Goal: Navigation & Orientation: Find specific page/section

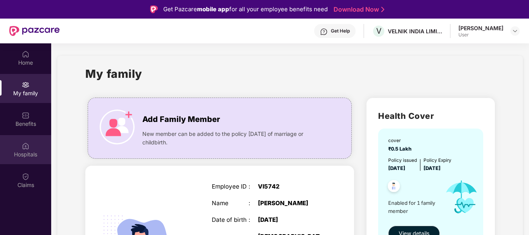
scroll to position [17, 0]
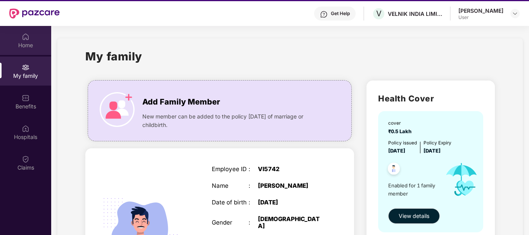
click at [22, 39] on img at bounding box center [26, 37] width 8 height 8
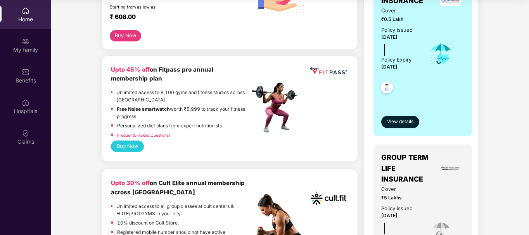
scroll to position [271, 0]
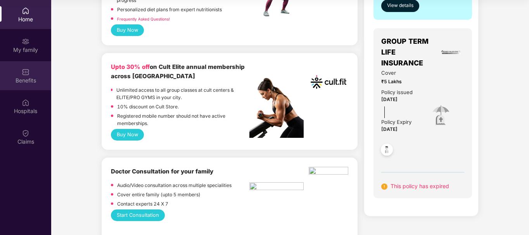
click at [28, 71] on img at bounding box center [26, 72] width 8 height 8
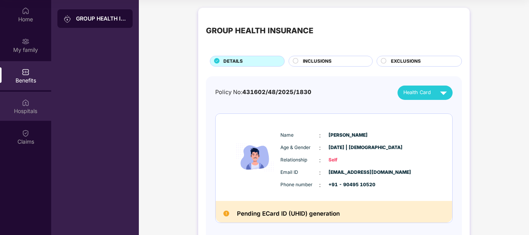
click at [28, 105] on img at bounding box center [26, 103] width 8 height 8
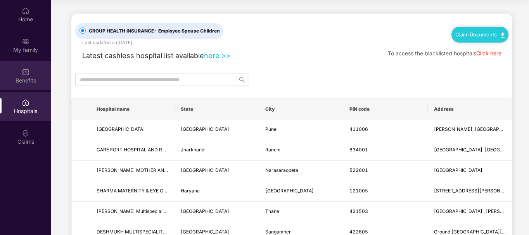
click at [24, 81] on div "Benefits" at bounding box center [25, 81] width 51 height 8
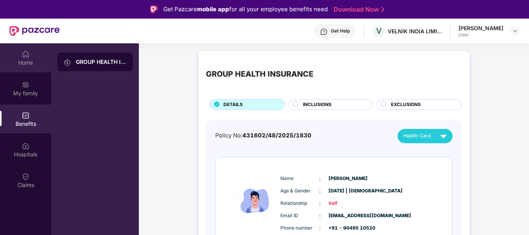
click at [27, 57] on img at bounding box center [26, 54] width 8 height 8
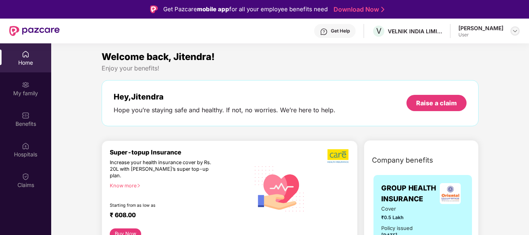
click at [515, 31] on img at bounding box center [515, 31] width 6 height 6
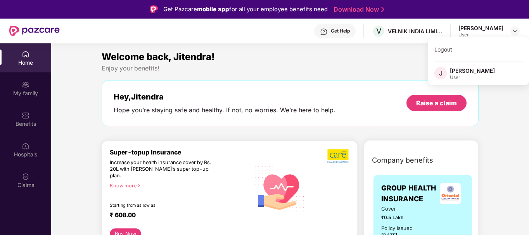
click at [471, 73] on div "[PERSON_NAME]" at bounding box center [472, 70] width 45 height 7
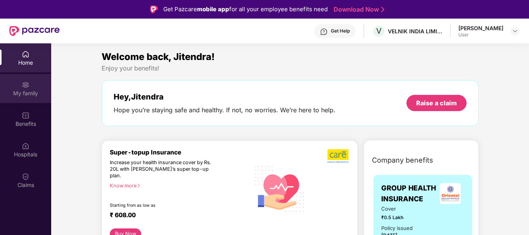
click at [29, 95] on div "My family" at bounding box center [25, 94] width 51 height 8
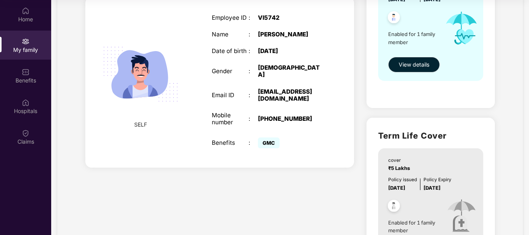
scroll to position [110, 0]
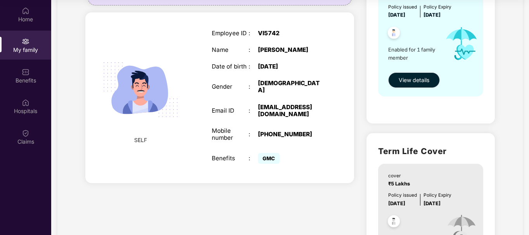
click at [142, 76] on img at bounding box center [140, 89] width 93 height 93
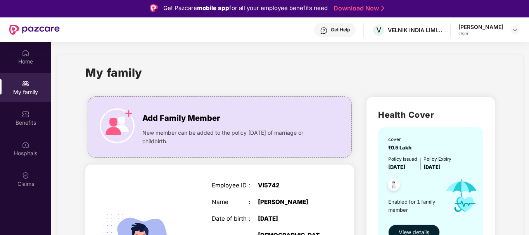
scroll to position [0, 0]
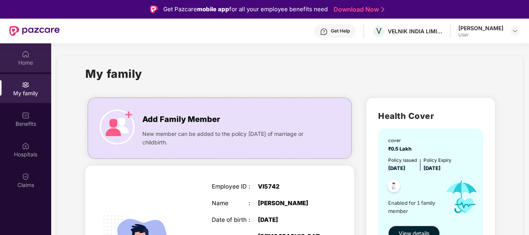
click at [32, 62] on div "Home" at bounding box center [25, 63] width 51 height 8
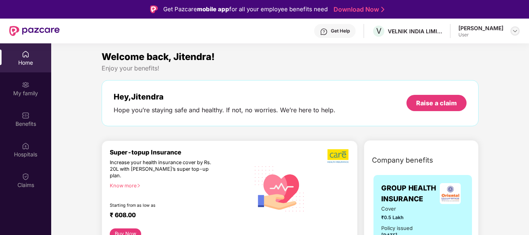
click at [516, 31] on img at bounding box center [515, 31] width 6 height 6
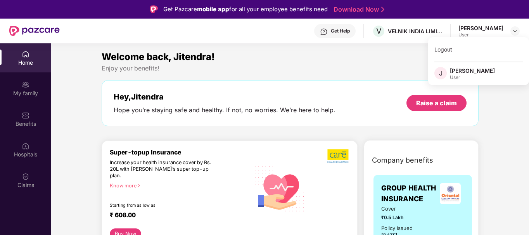
click at [457, 73] on div "[PERSON_NAME]" at bounding box center [472, 70] width 45 height 7
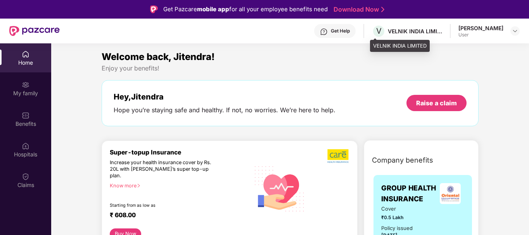
click at [386, 26] on div "V VELNIK INDIA LIMITED" at bounding box center [407, 31] width 70 height 14
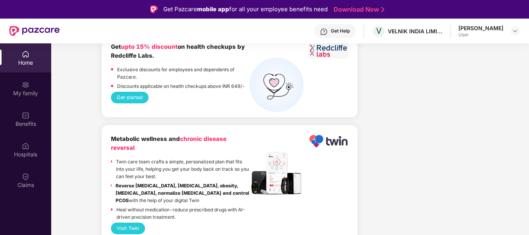
scroll to position [853, 0]
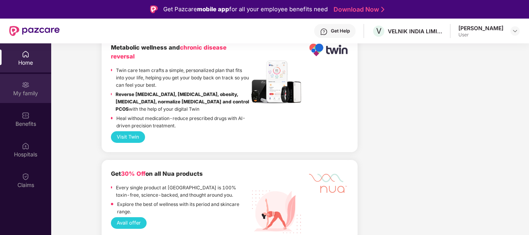
click at [18, 92] on div "My family" at bounding box center [25, 94] width 51 height 8
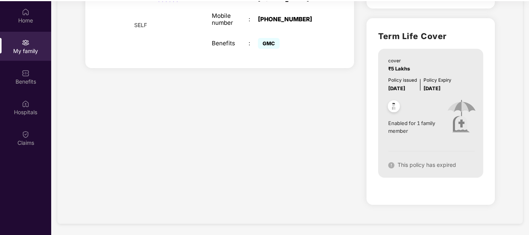
scroll to position [43, 0]
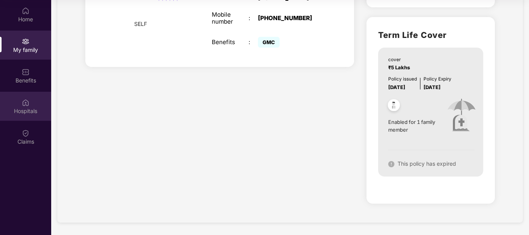
click at [28, 109] on div "Hospitals" at bounding box center [25, 111] width 51 height 8
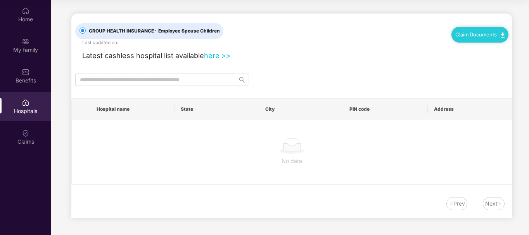
scroll to position [0, 0]
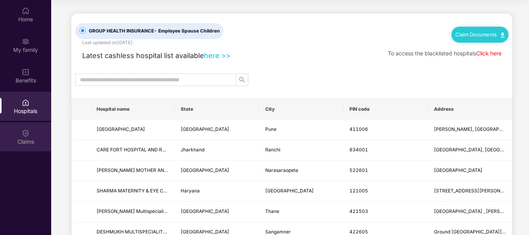
click at [20, 138] on div "Claims" at bounding box center [25, 142] width 51 height 8
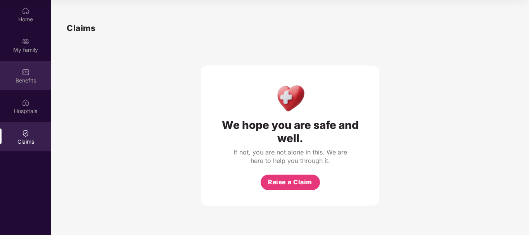
click at [19, 75] on div "Benefits" at bounding box center [25, 75] width 51 height 29
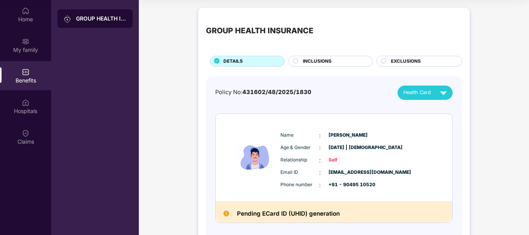
scroll to position [36, 0]
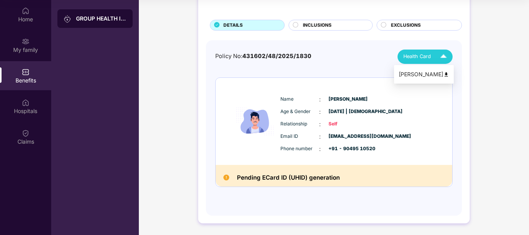
click at [438, 76] on div "[PERSON_NAME]" at bounding box center [424, 74] width 50 height 9
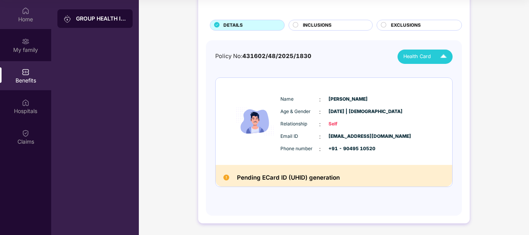
click at [9, 16] on div "Home" at bounding box center [25, 19] width 51 height 8
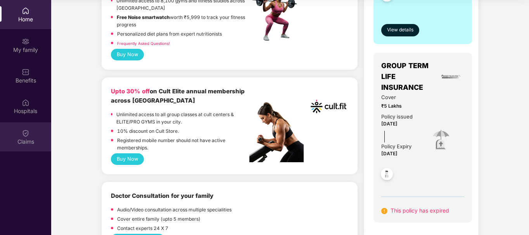
scroll to position [233, 0]
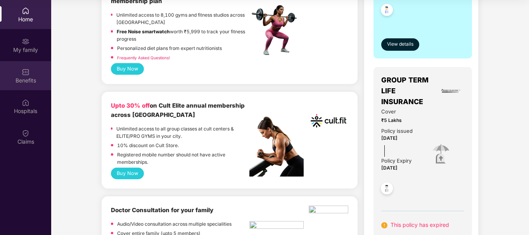
click at [27, 76] on div "Benefits" at bounding box center [25, 75] width 51 height 29
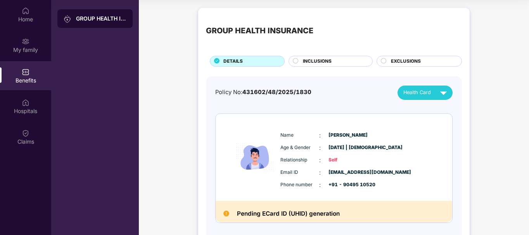
scroll to position [36, 0]
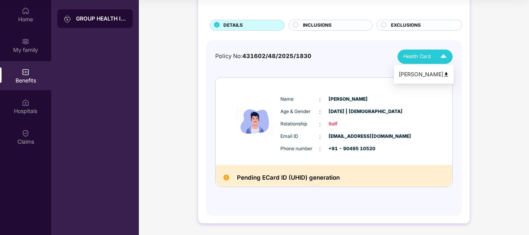
click at [437, 58] on img at bounding box center [444, 57] width 14 height 14
click at [427, 73] on div "[PERSON_NAME]" at bounding box center [424, 74] width 50 height 9
